Goal: Obtain resource: Download file/media

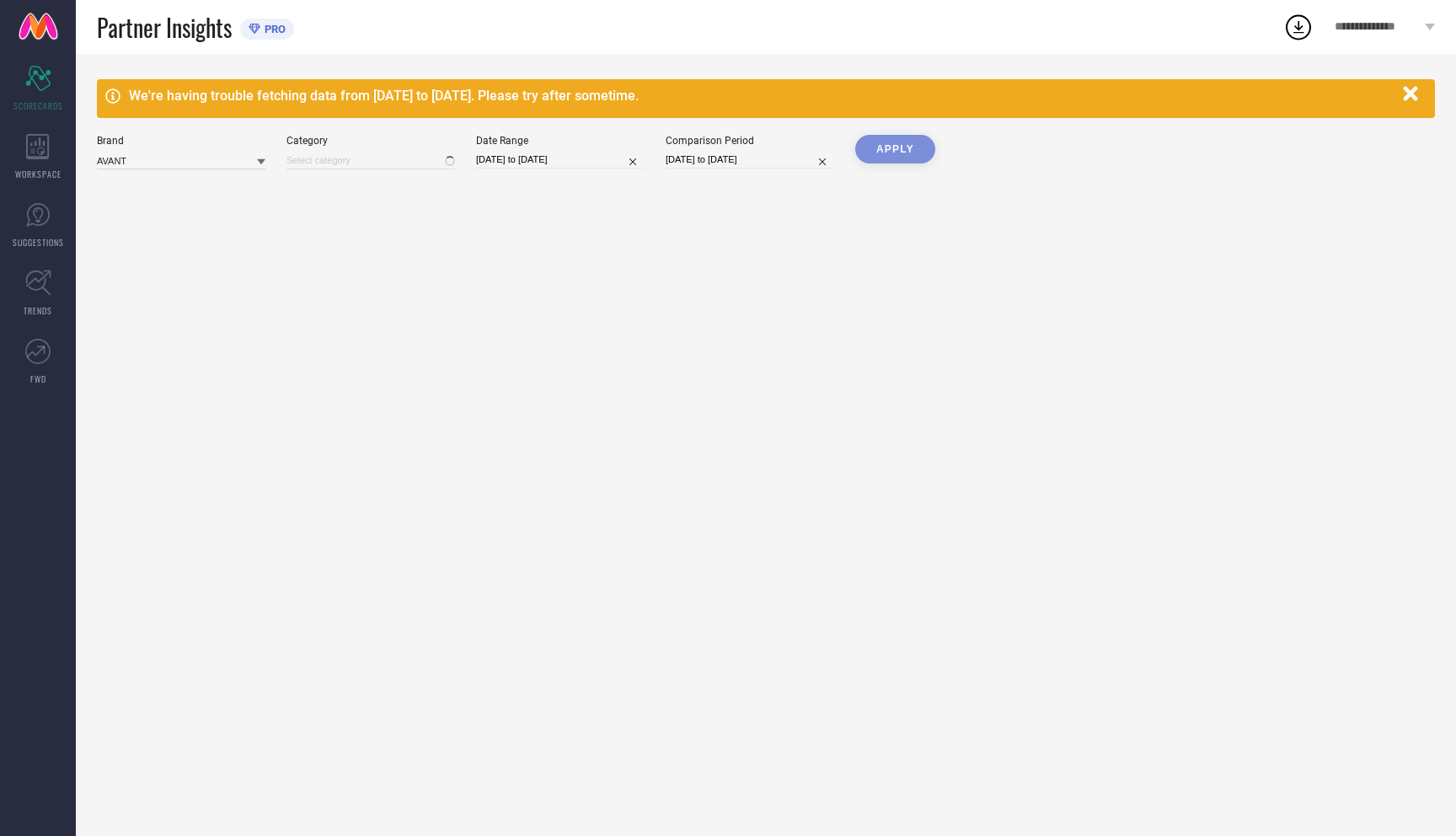
type input "All"
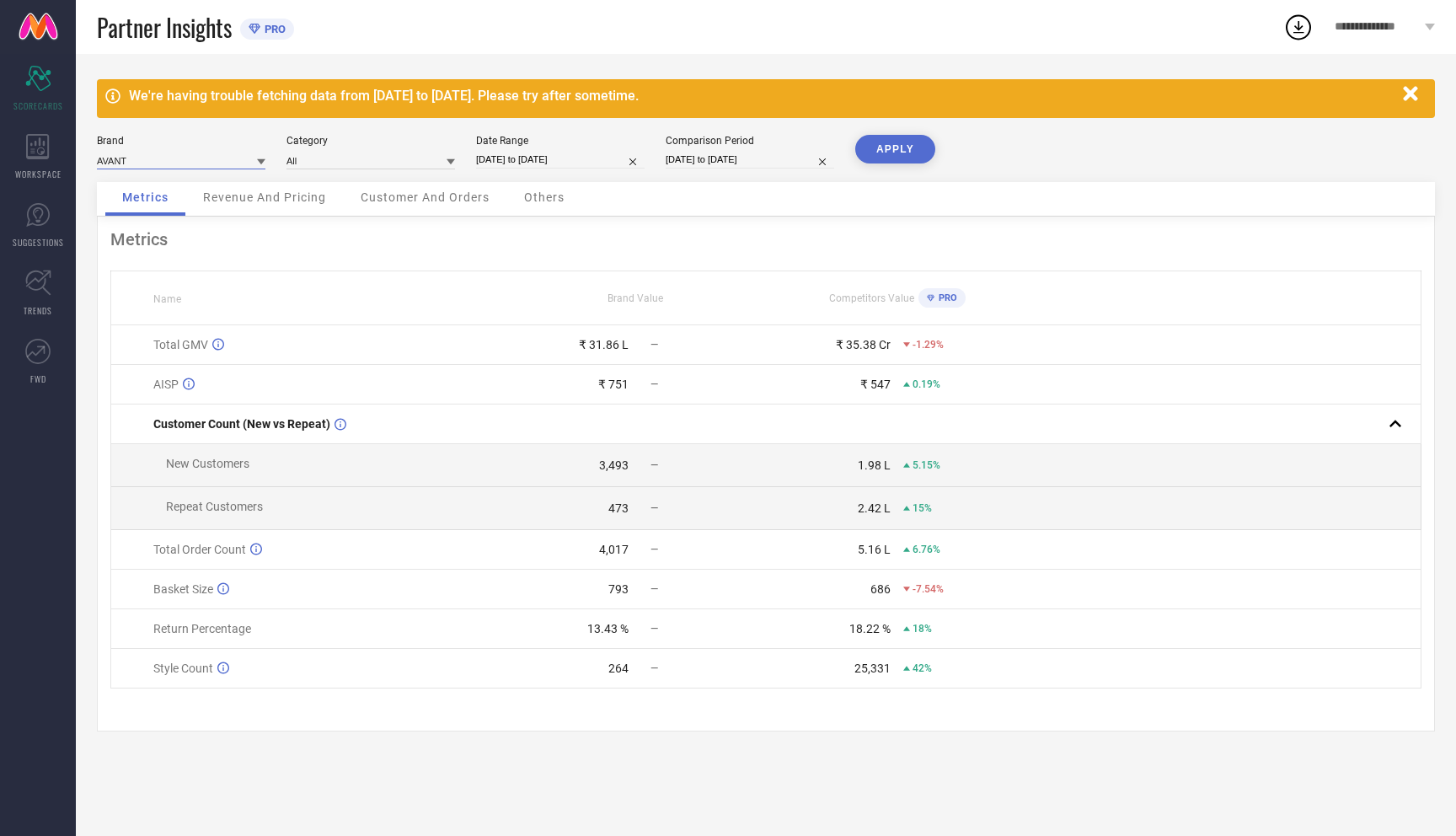
click at [168, 156] on input at bounding box center [181, 161] width 169 height 18
click at [158, 184] on div "AVANT" at bounding box center [181, 184] width 169 height 28
select select "6"
select select "2025"
select select "7"
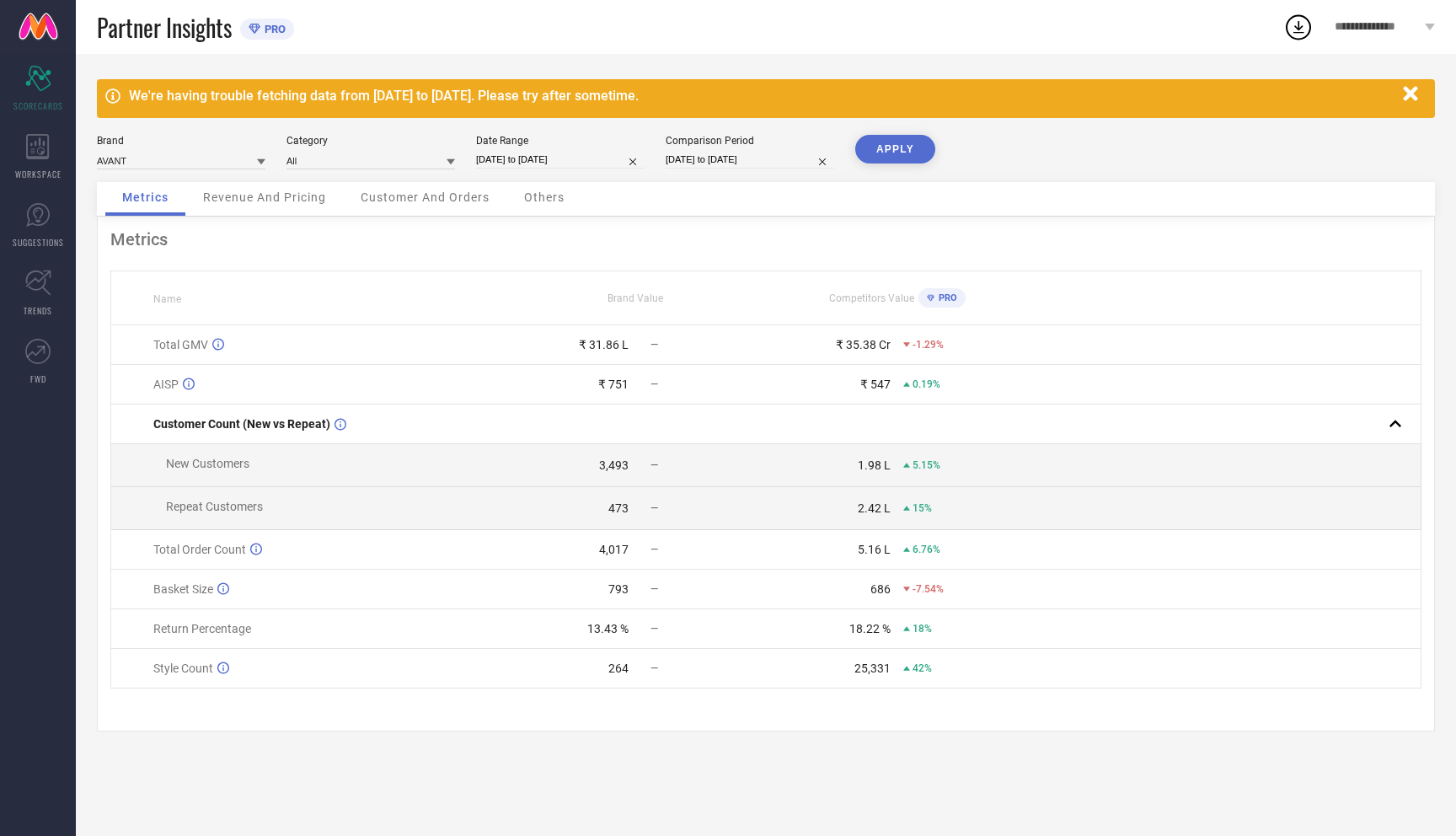
select select "2025"
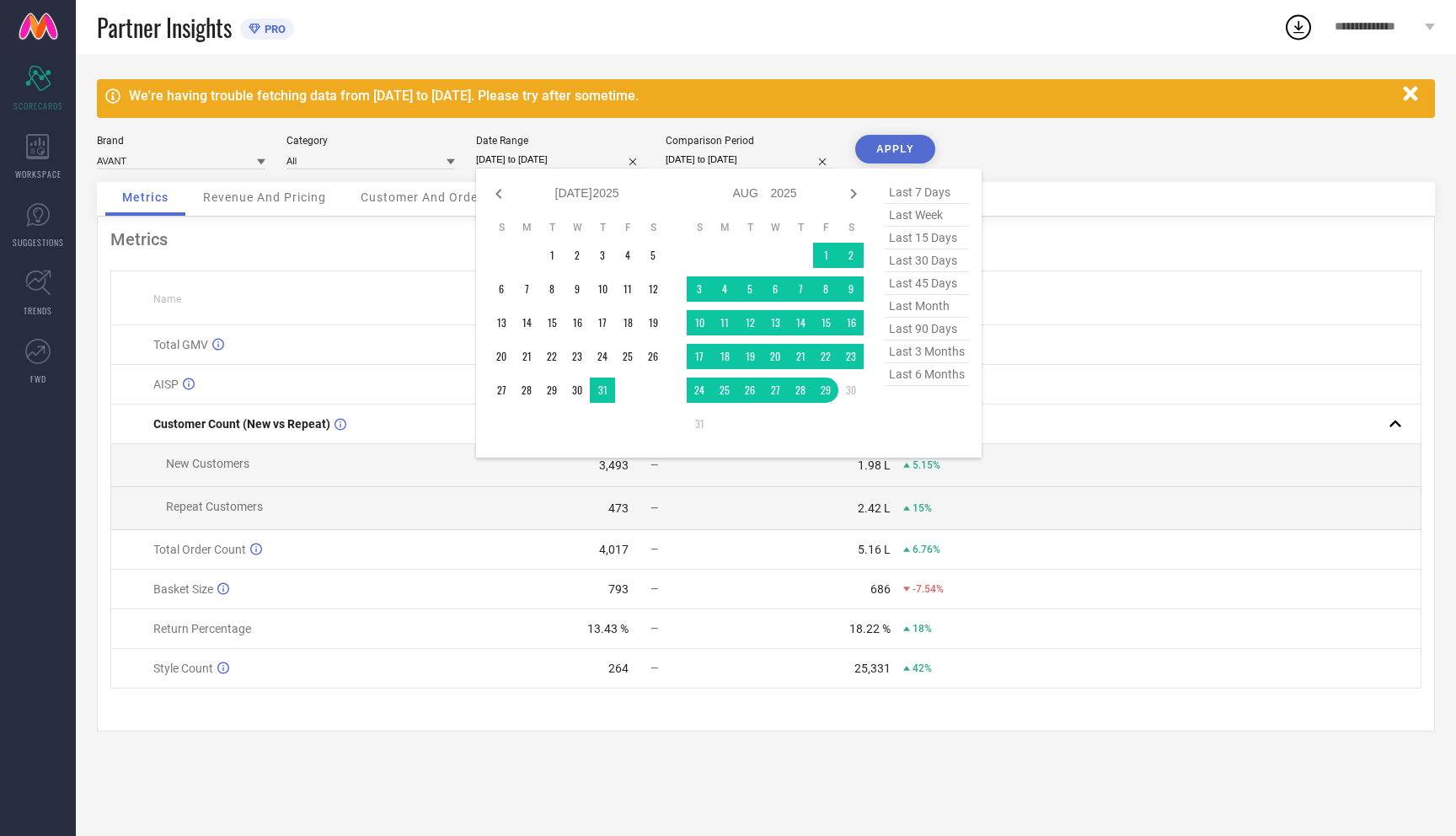
click at [527, 164] on input "[DATE] to [DATE]" at bounding box center [560, 160] width 169 height 18
click at [551, 261] on td "1" at bounding box center [552, 255] width 26 height 26
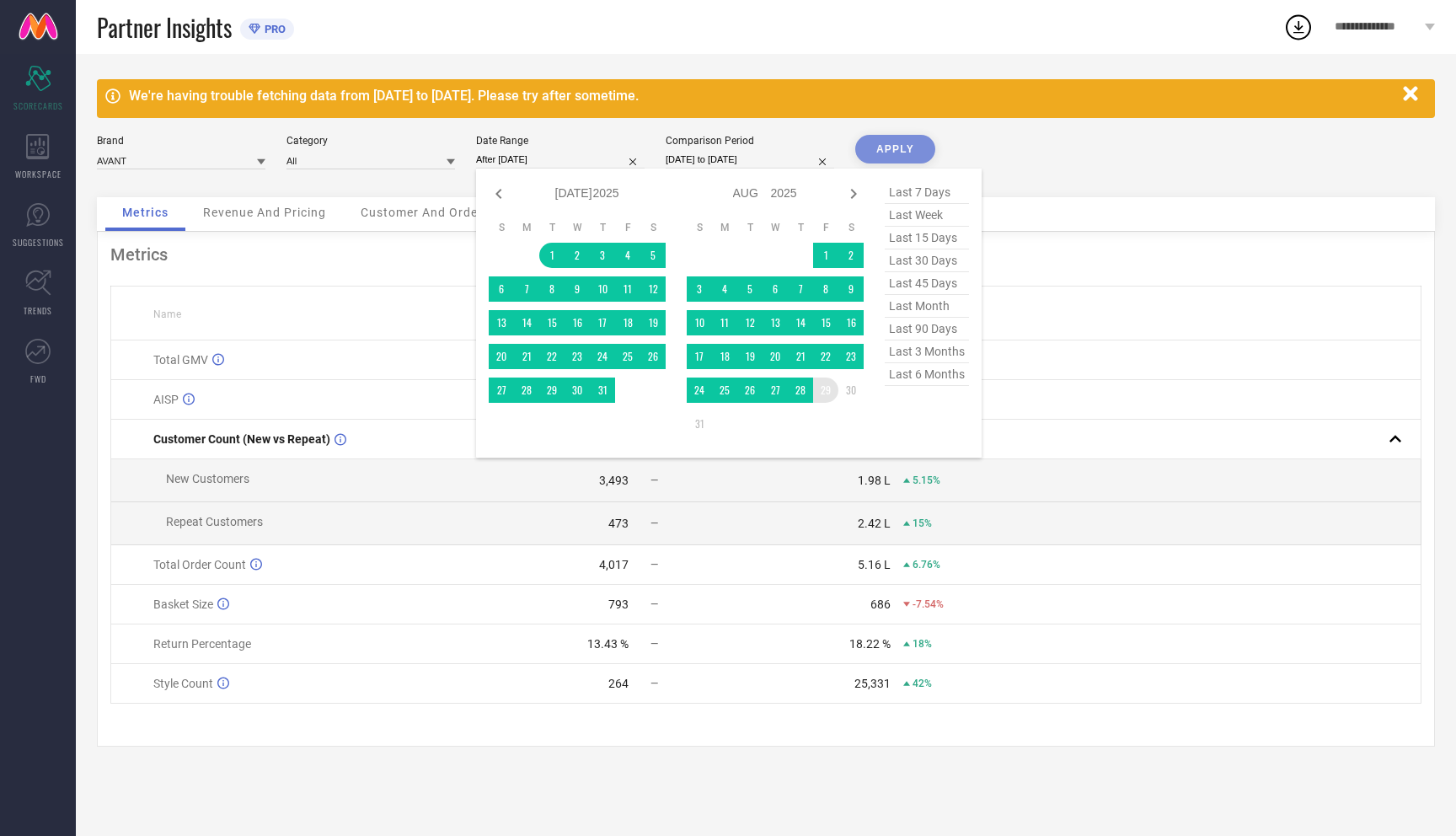
type input "[DATE] to [DATE]"
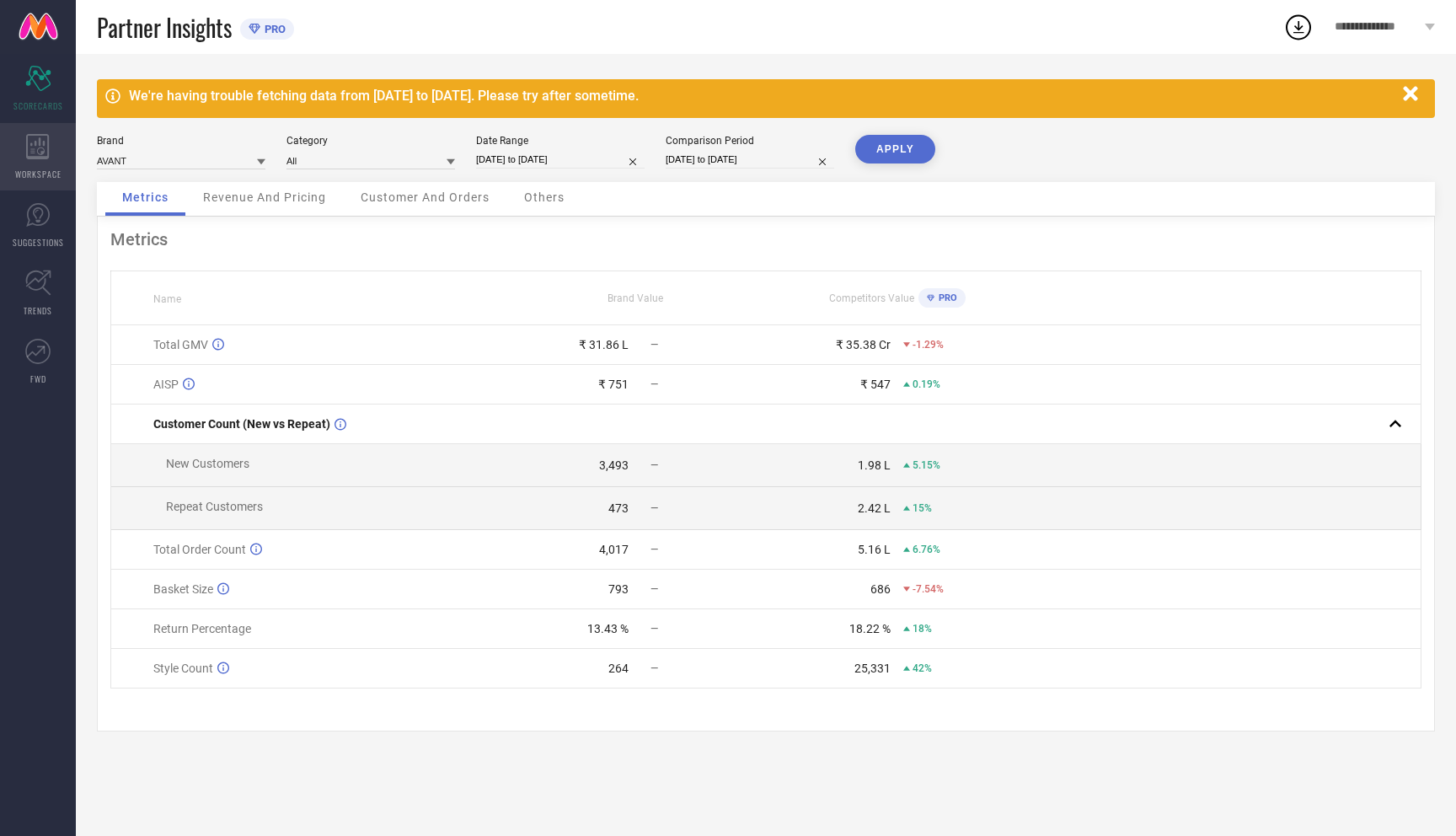
click at [46, 154] on icon at bounding box center [38, 147] width 24 height 26
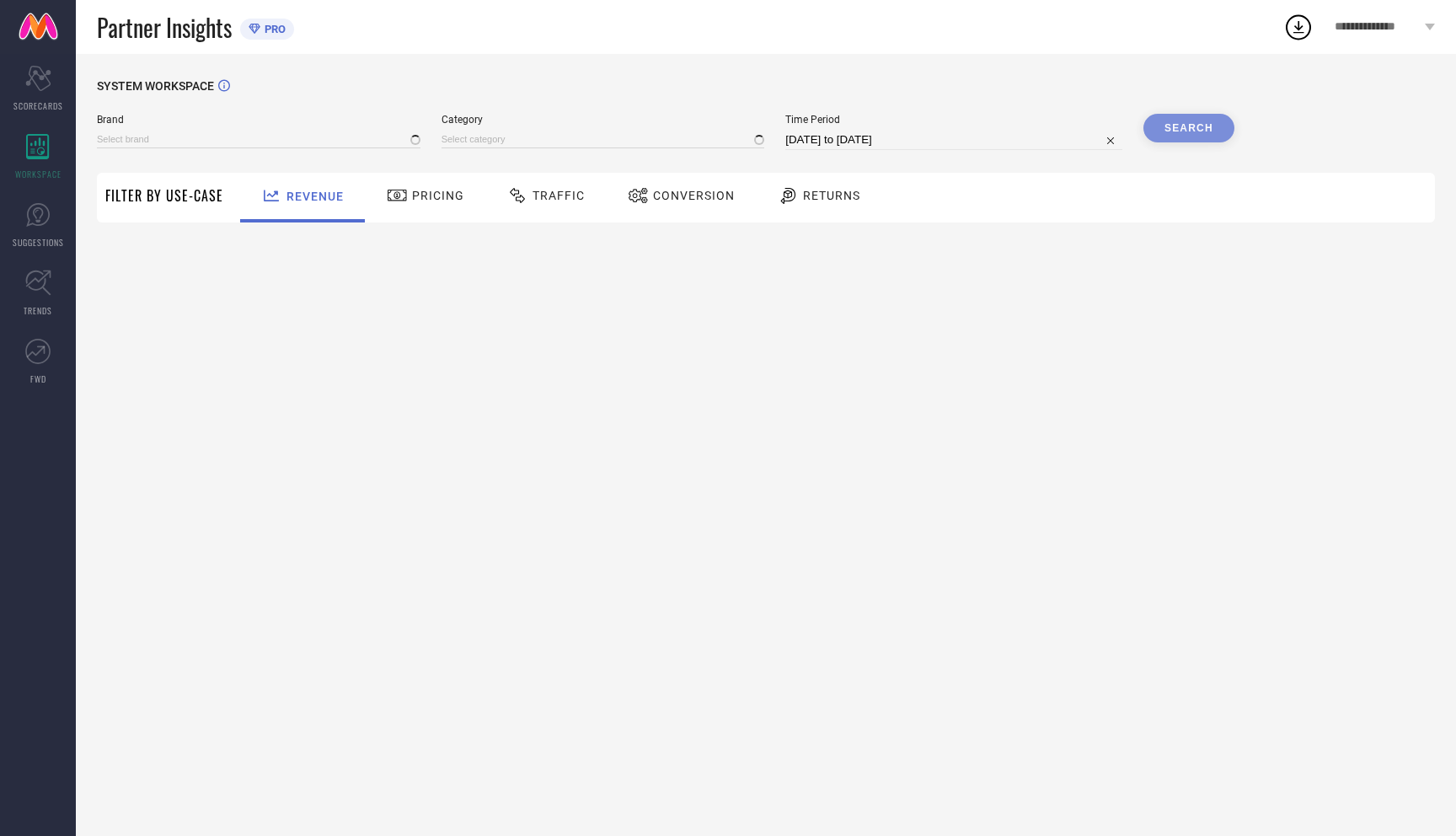
type input "AVANT"
type input "All"
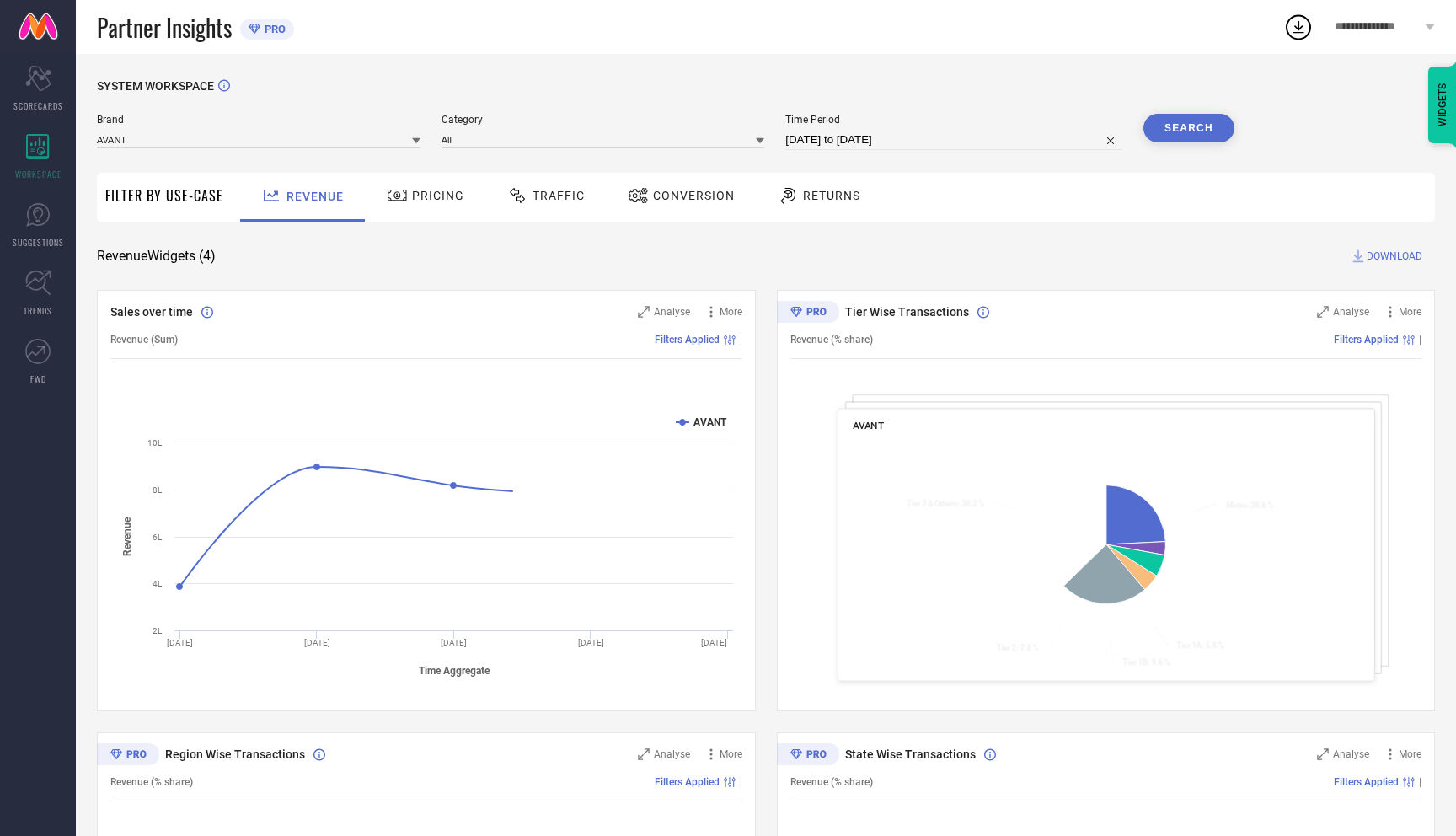
click at [864, 142] on input "[DATE] to [DATE]" at bounding box center [954, 139] width 337 height 20
select select "6"
select select "2025"
select select "7"
select select "2025"
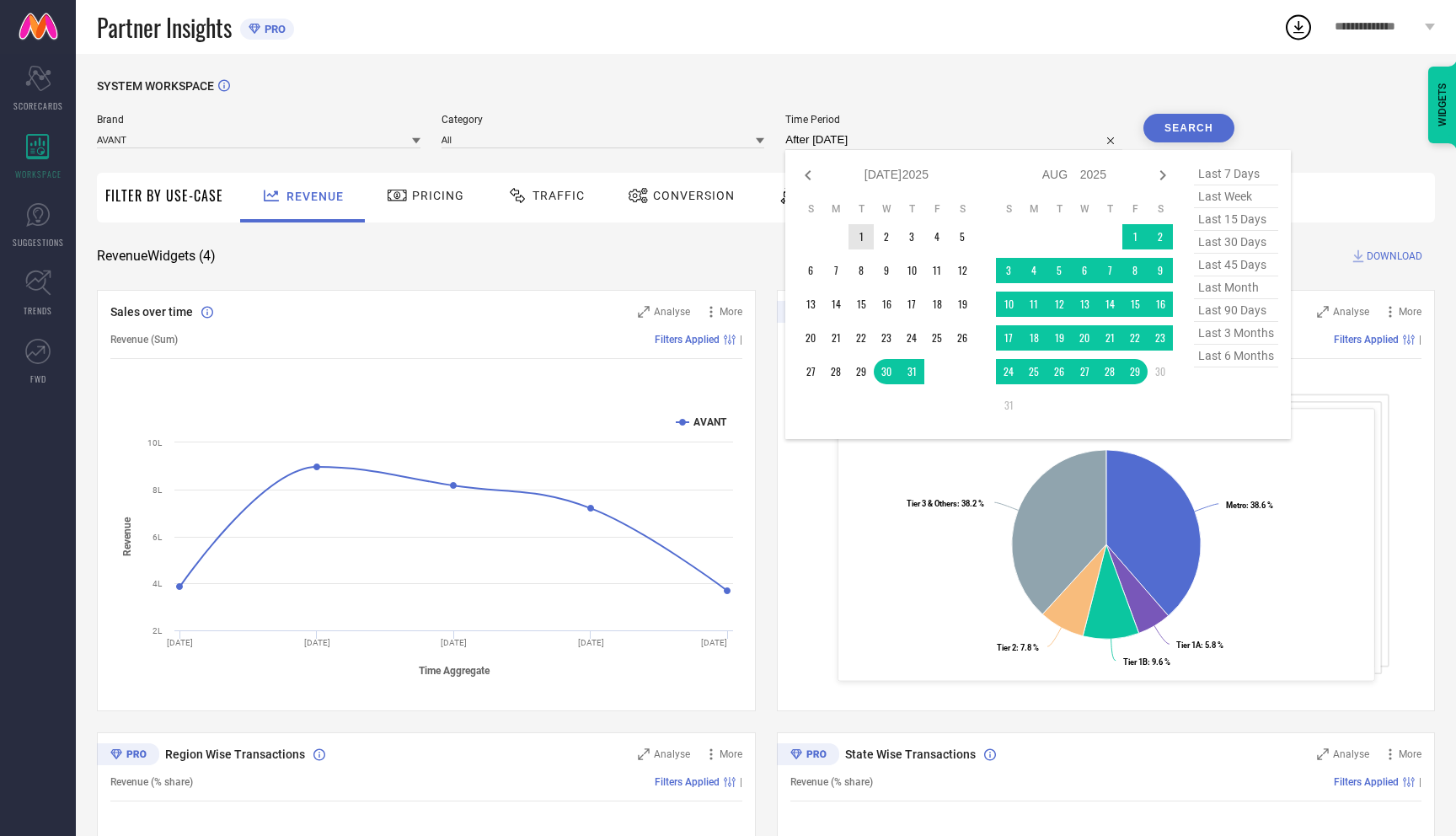
click at [860, 234] on td "1" at bounding box center [861, 237] width 26 height 26
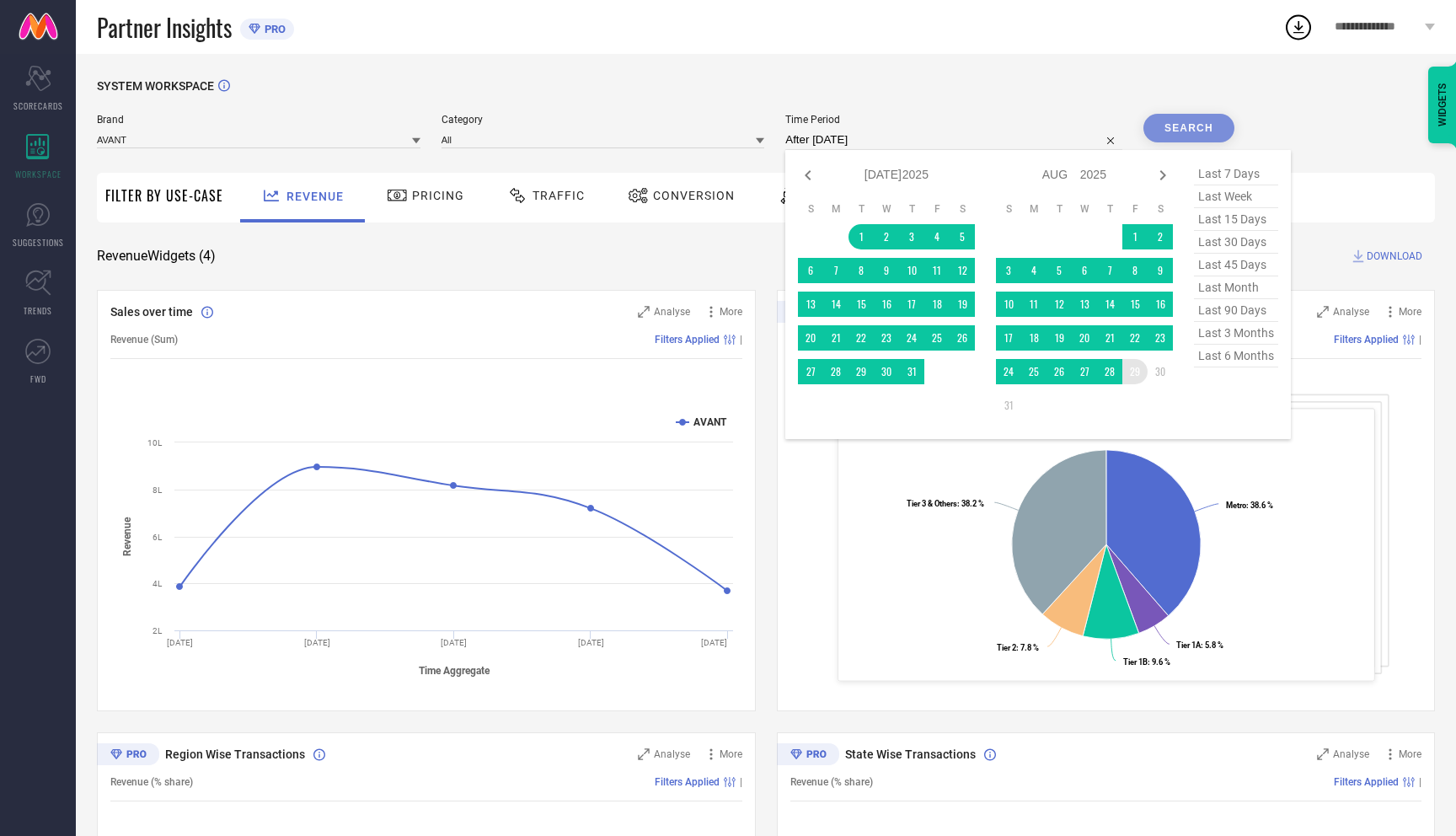
type input "[DATE] to [DATE]"
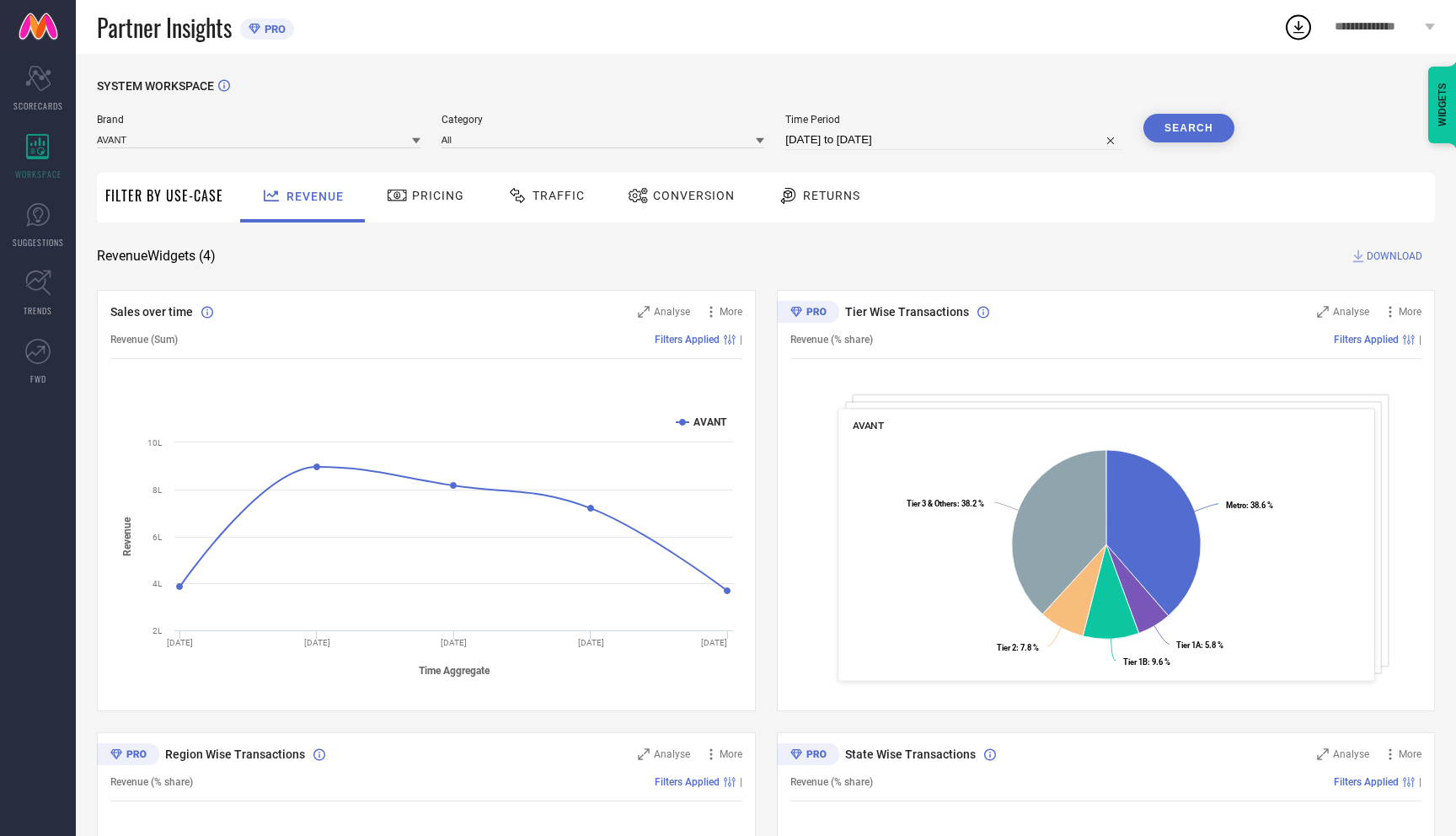
click at [1205, 135] on button "Search" at bounding box center [1188, 128] width 91 height 28
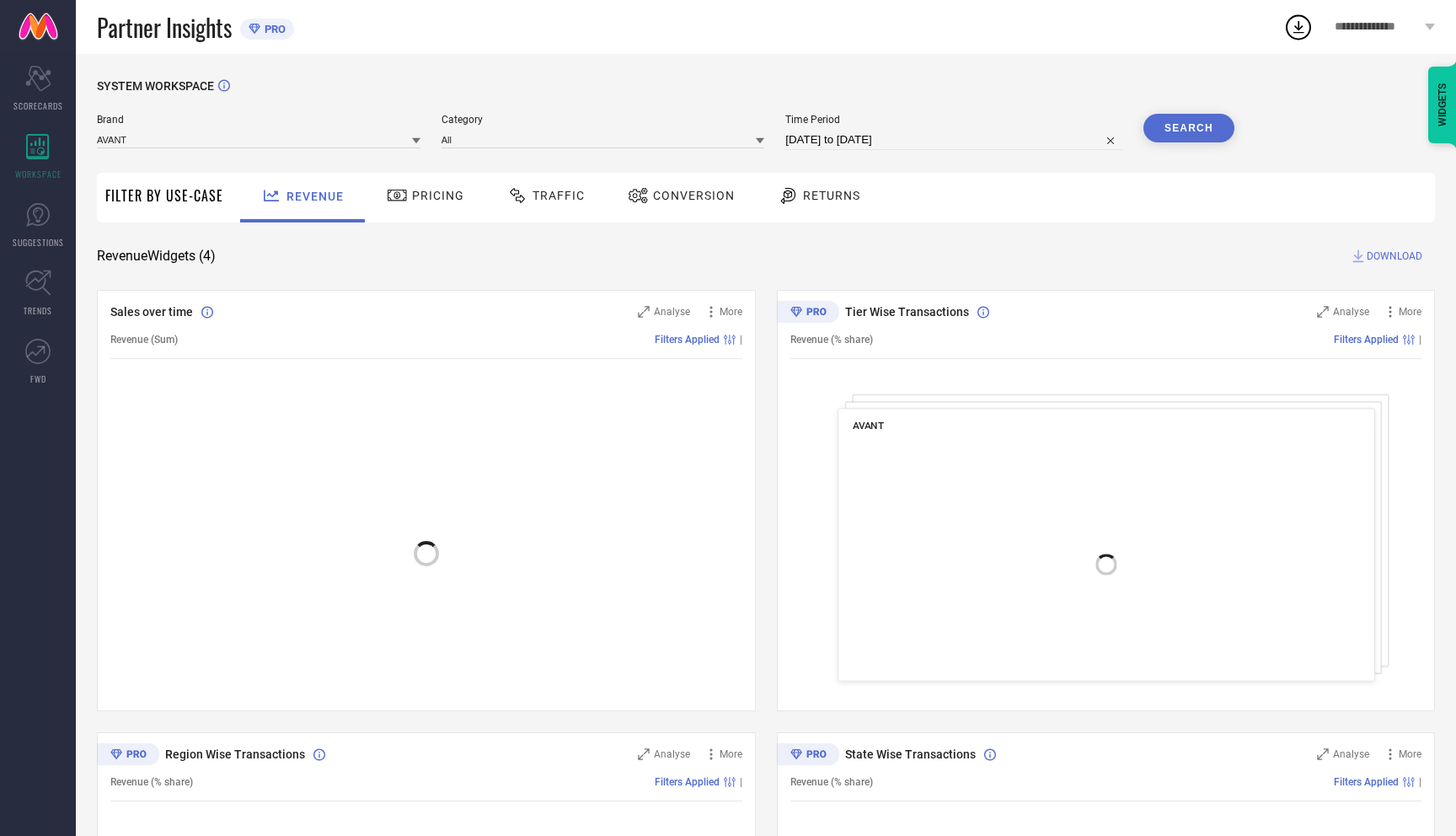
click at [532, 212] on div "Traffic" at bounding box center [547, 198] width 120 height 49
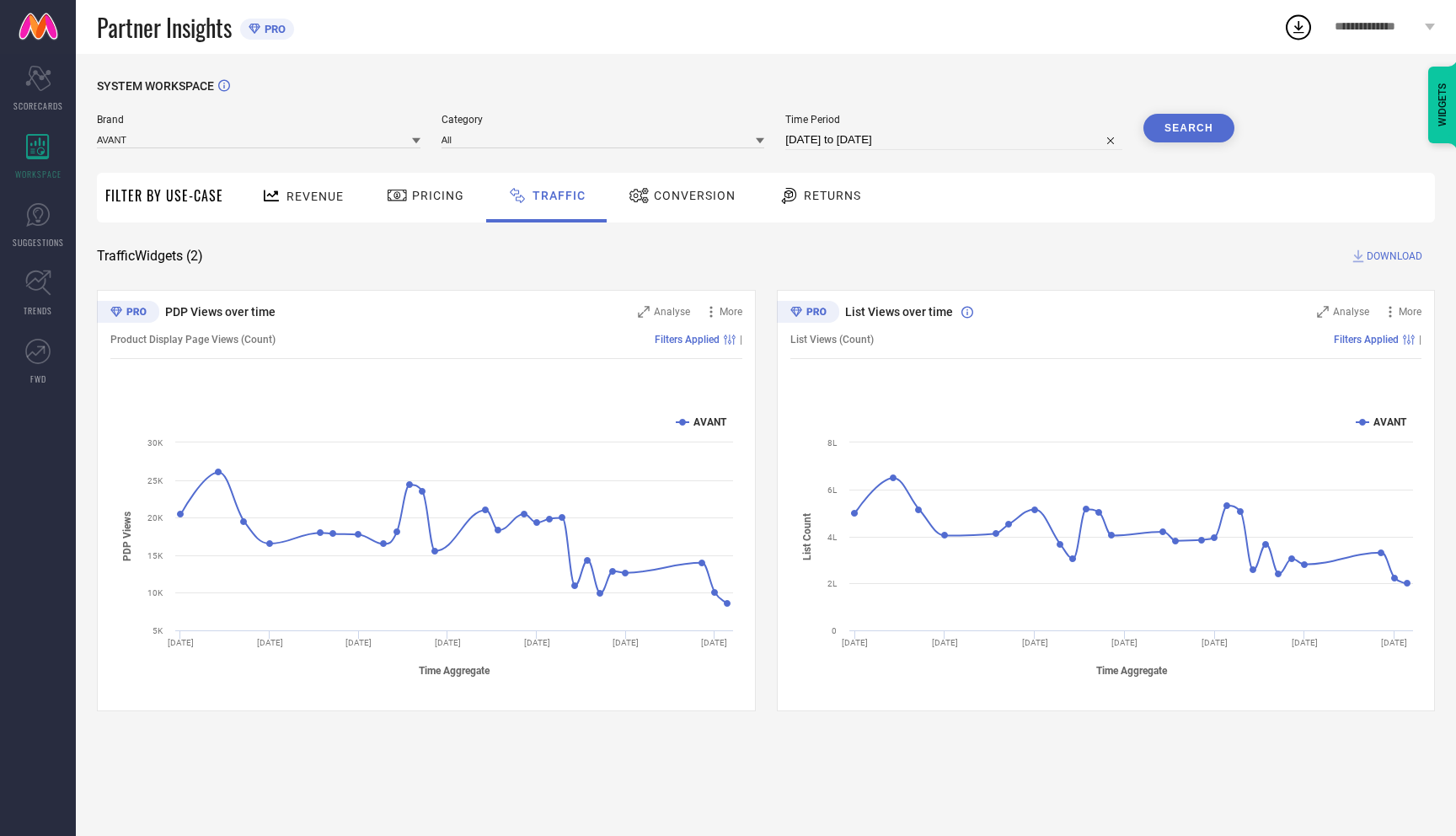
click at [1375, 260] on span "DOWNLOAD" at bounding box center [1394, 256] width 56 height 17
click at [793, 73] on div "SYSTEM WORKSPACE Brand AVANT Category All Time Period [DATE] to [DATE] Search F…" at bounding box center [766, 445] width 1380 height 782
click at [291, 139] on input at bounding box center [259, 139] width 323 height 18
click at [195, 178] on div "CULT" at bounding box center [259, 191] width 323 height 28
click at [400, 66] on div "SYSTEM WORKSPACE Brand CULT Category Time Period [DATE] to [DATE] Search Filter…" at bounding box center [766, 445] width 1380 height 782
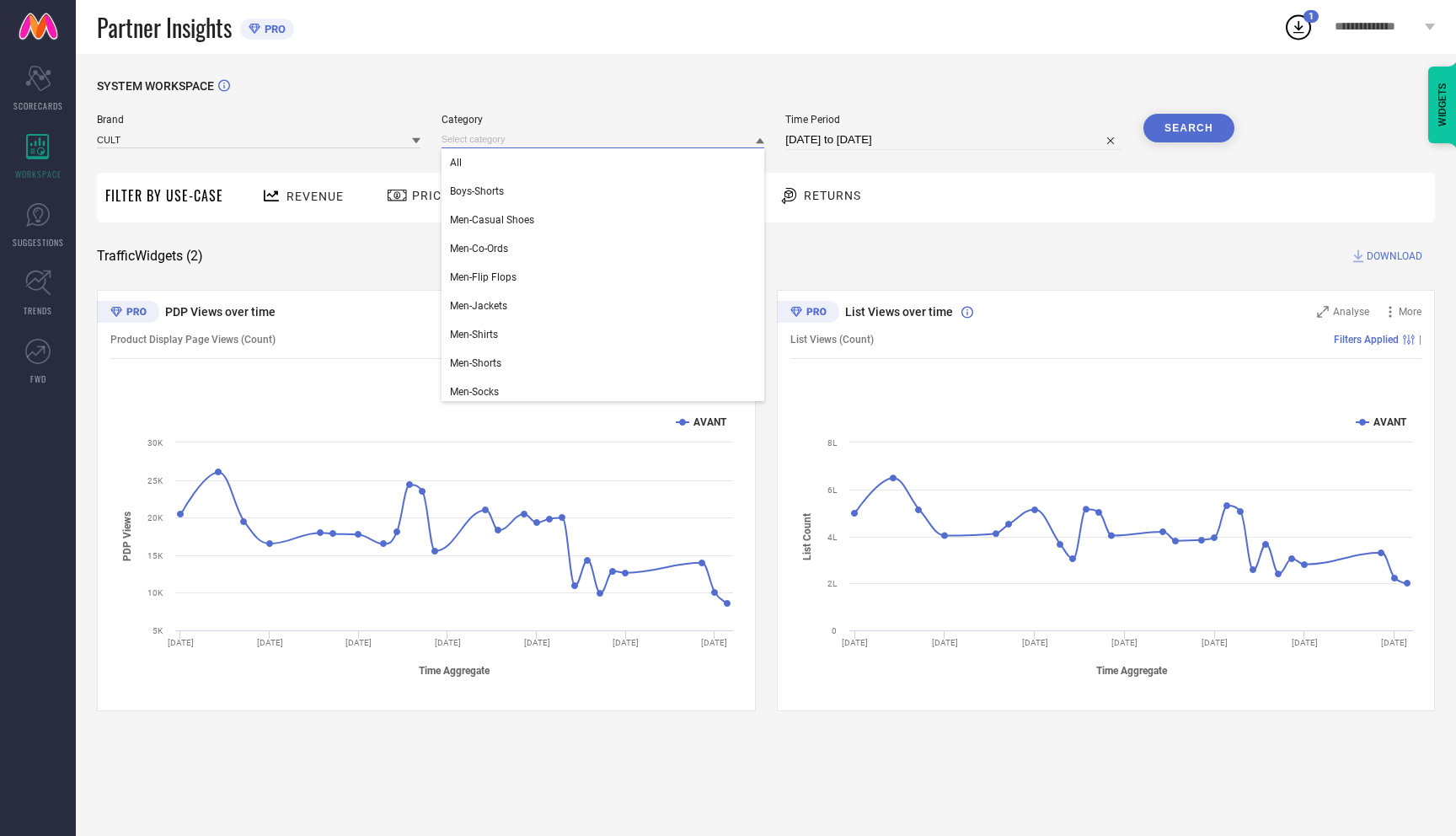
click at [518, 143] on input at bounding box center [603, 139] width 323 height 18
click at [465, 160] on div "All" at bounding box center [603, 162] width 323 height 28
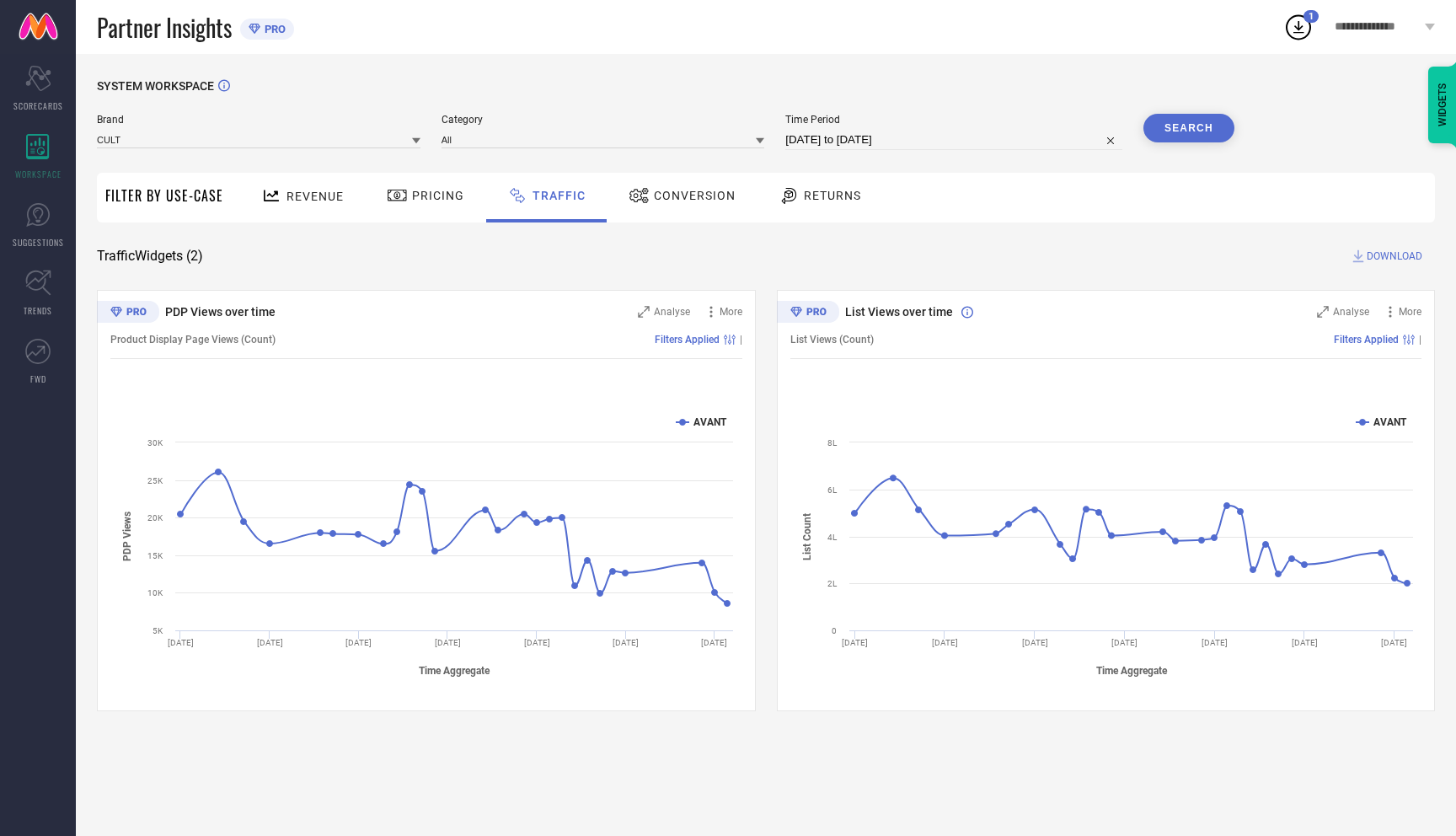
click at [1201, 132] on button "Search" at bounding box center [1188, 128] width 91 height 28
